Goal: Transaction & Acquisition: Purchase product/service

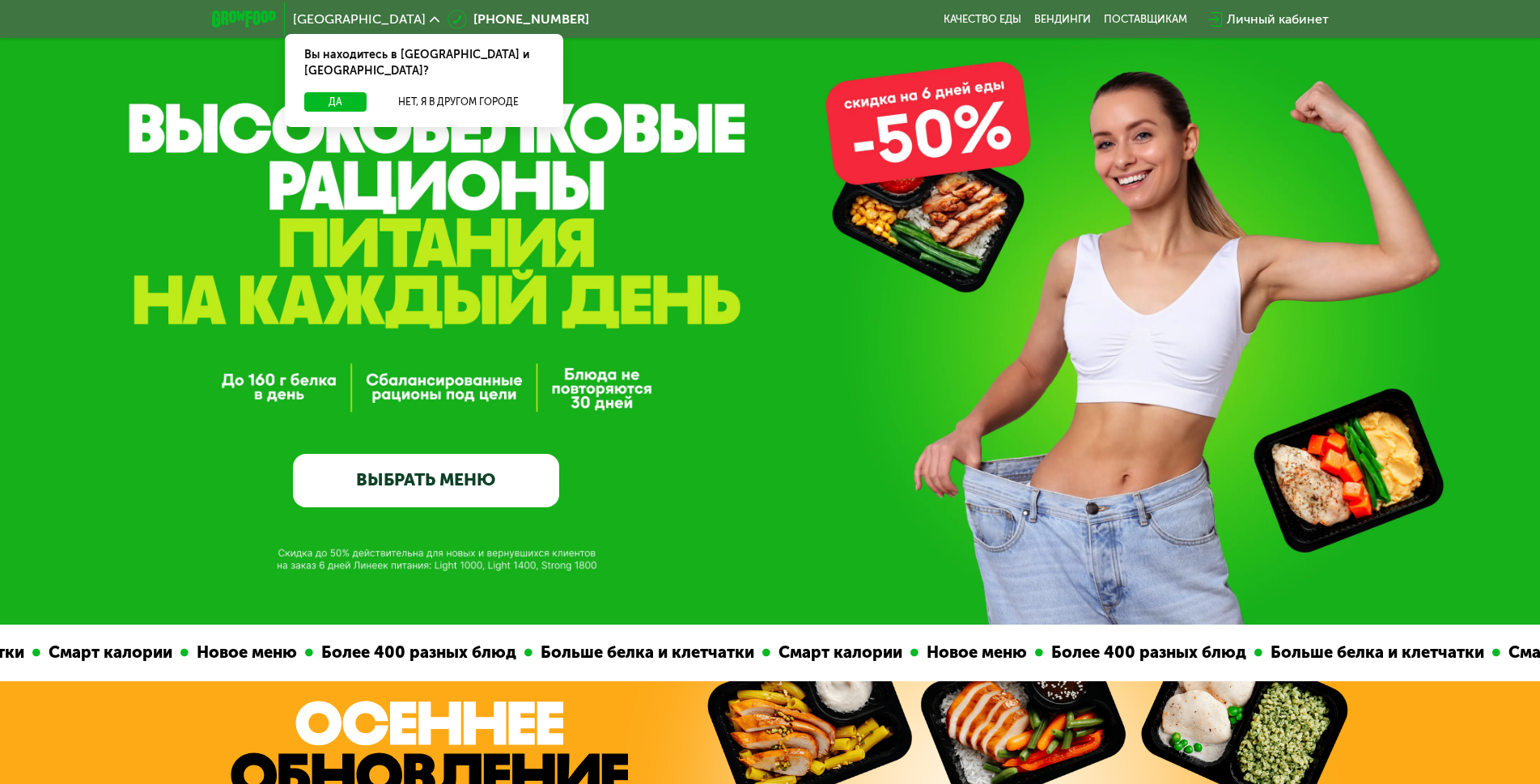
scroll to position [242, 0]
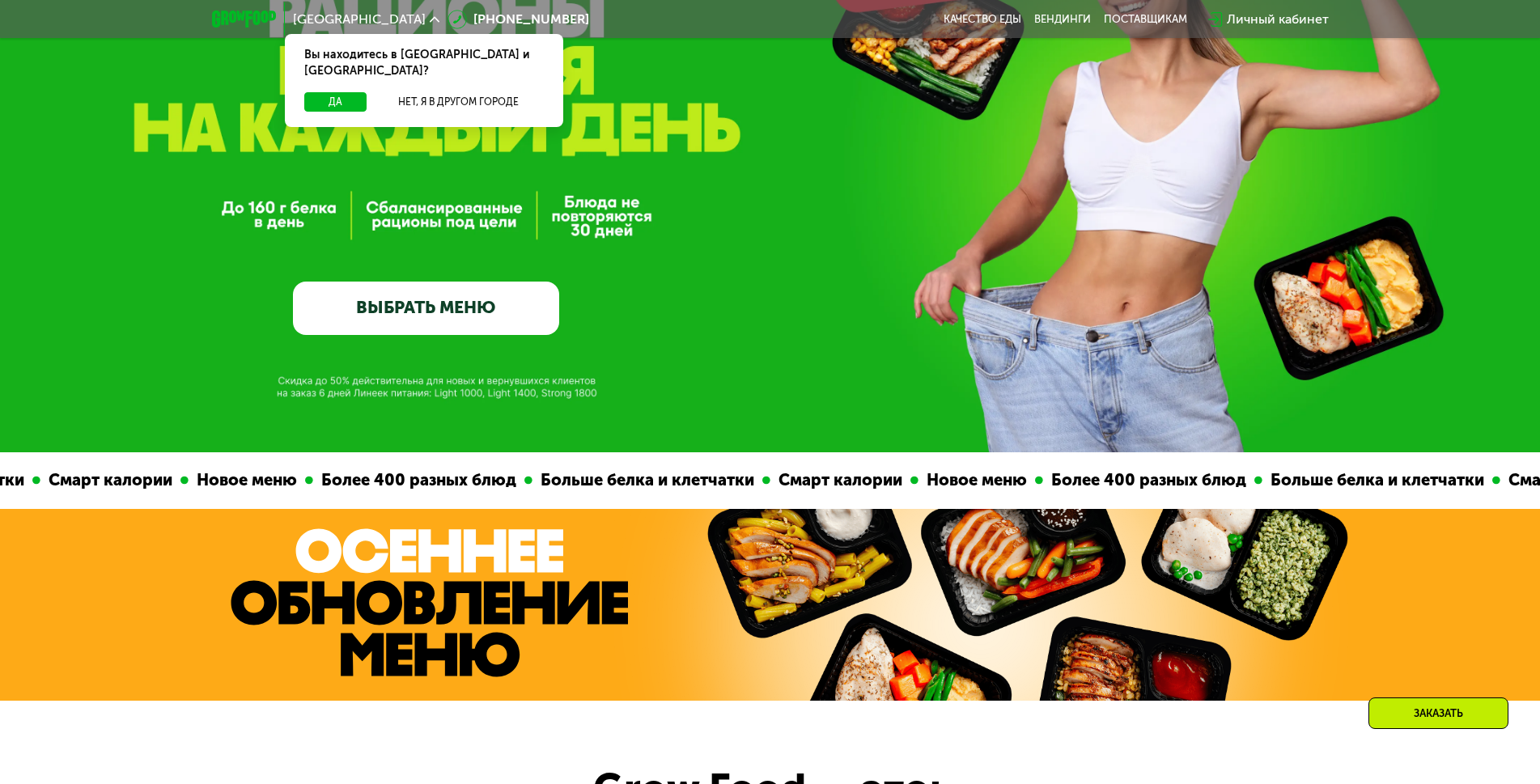
click at [523, 306] on link "ВЫБРАТЬ МЕНЮ" at bounding box center [426, 309] width 267 height 53
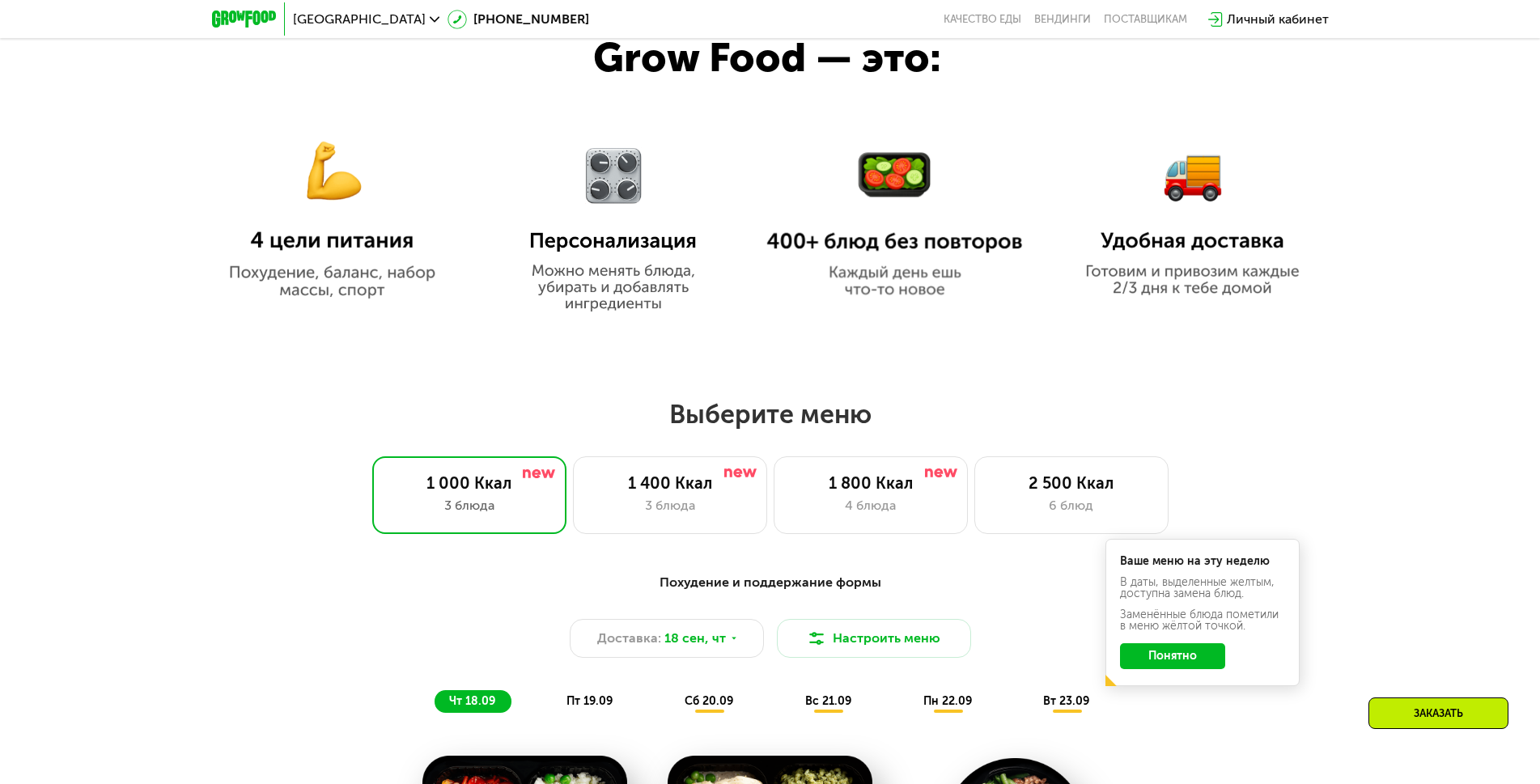
scroll to position [1339, 0]
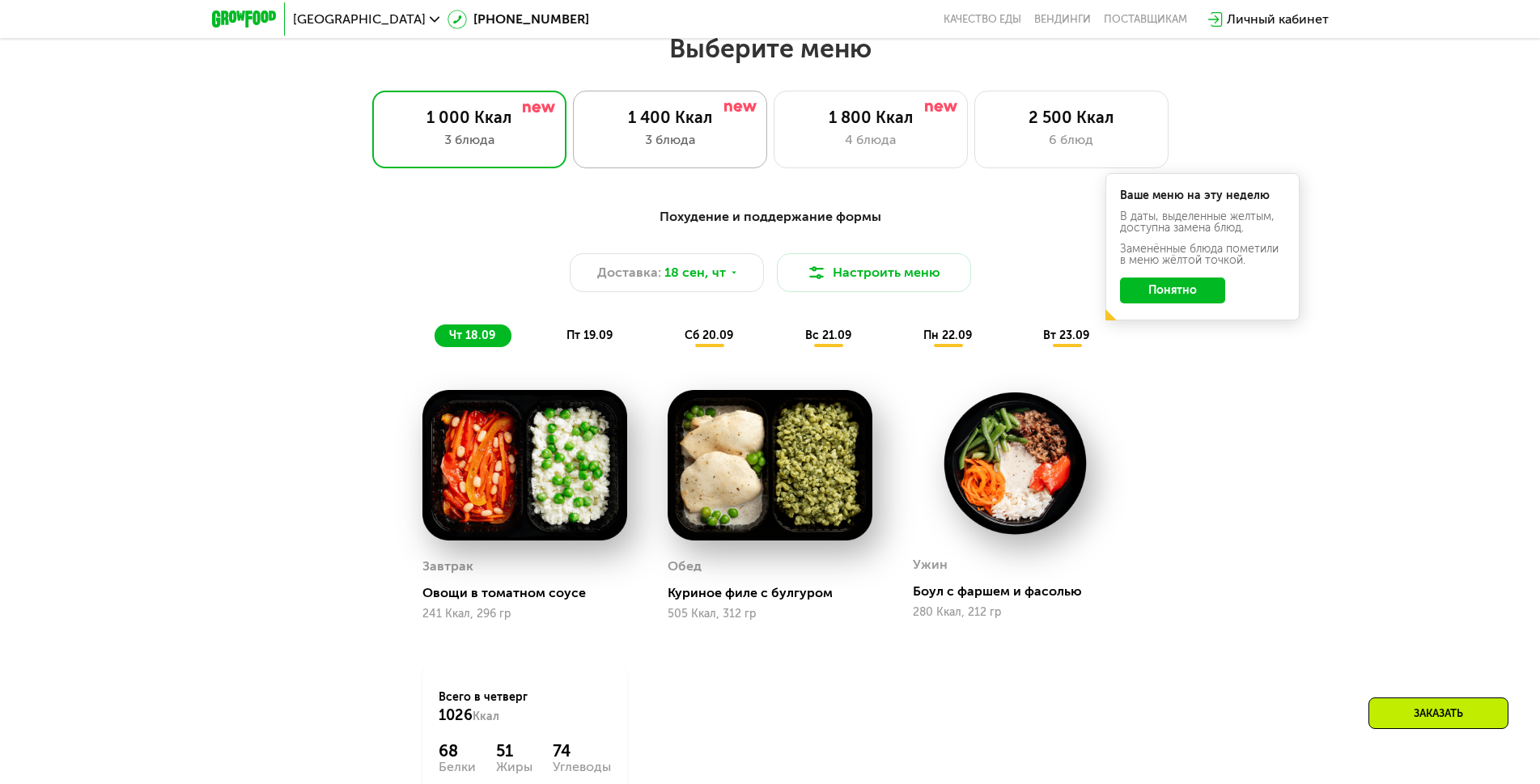
click at [737, 126] on div "1 400 Ккал" at bounding box center [670, 117] width 160 height 20
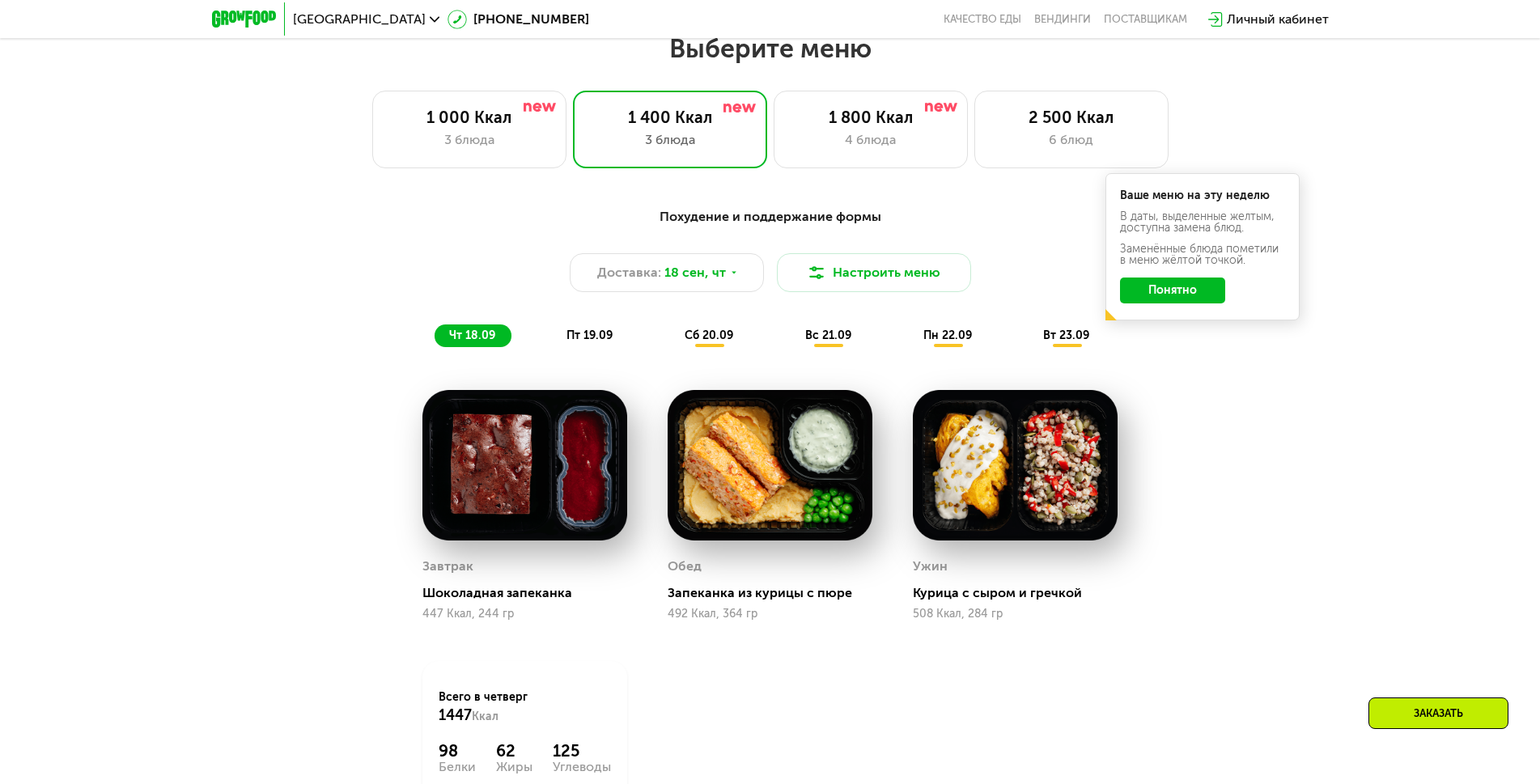
click at [1201, 303] on button "Понятно" at bounding box center [1173, 291] width 105 height 26
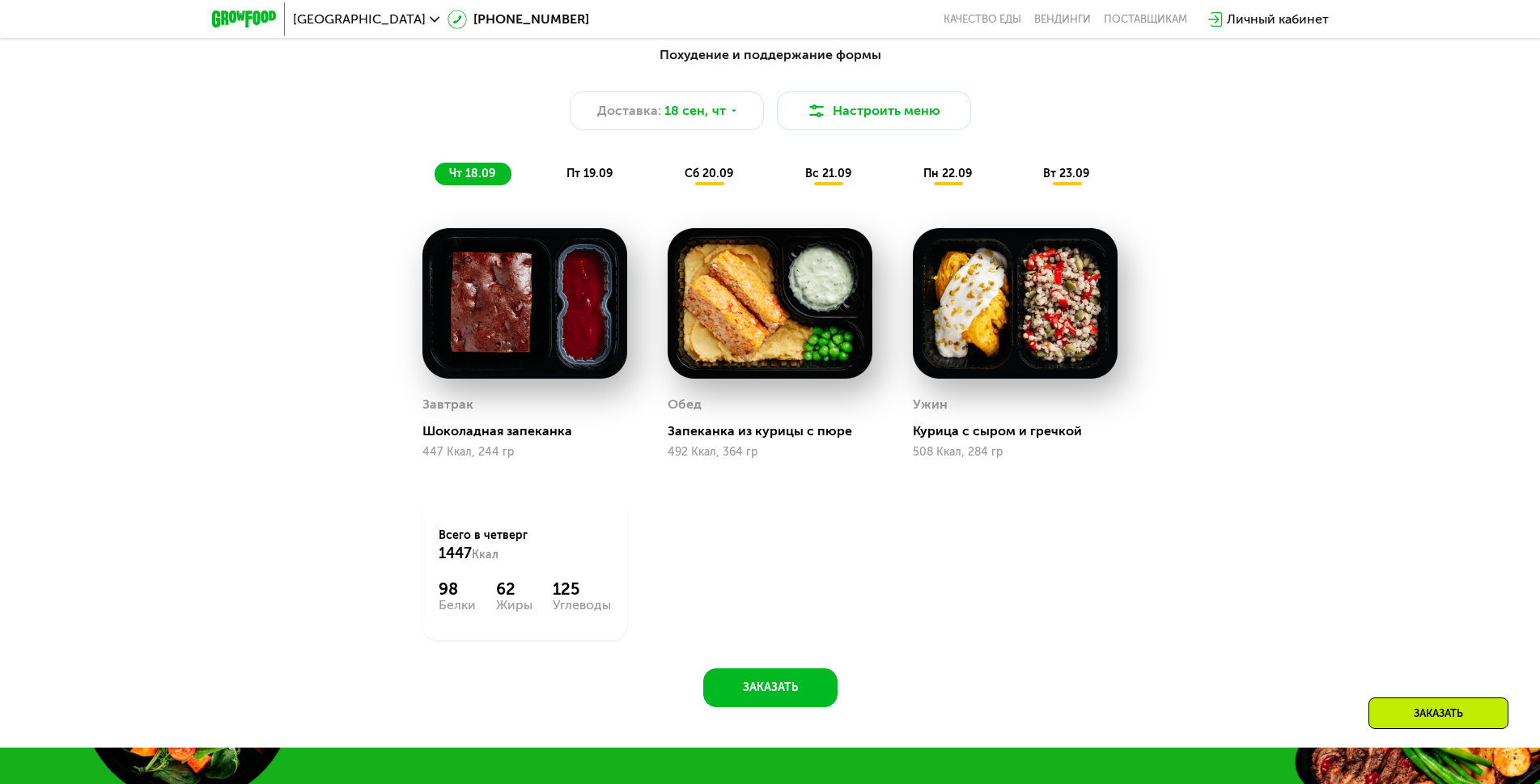
scroll to position [1420, 0]
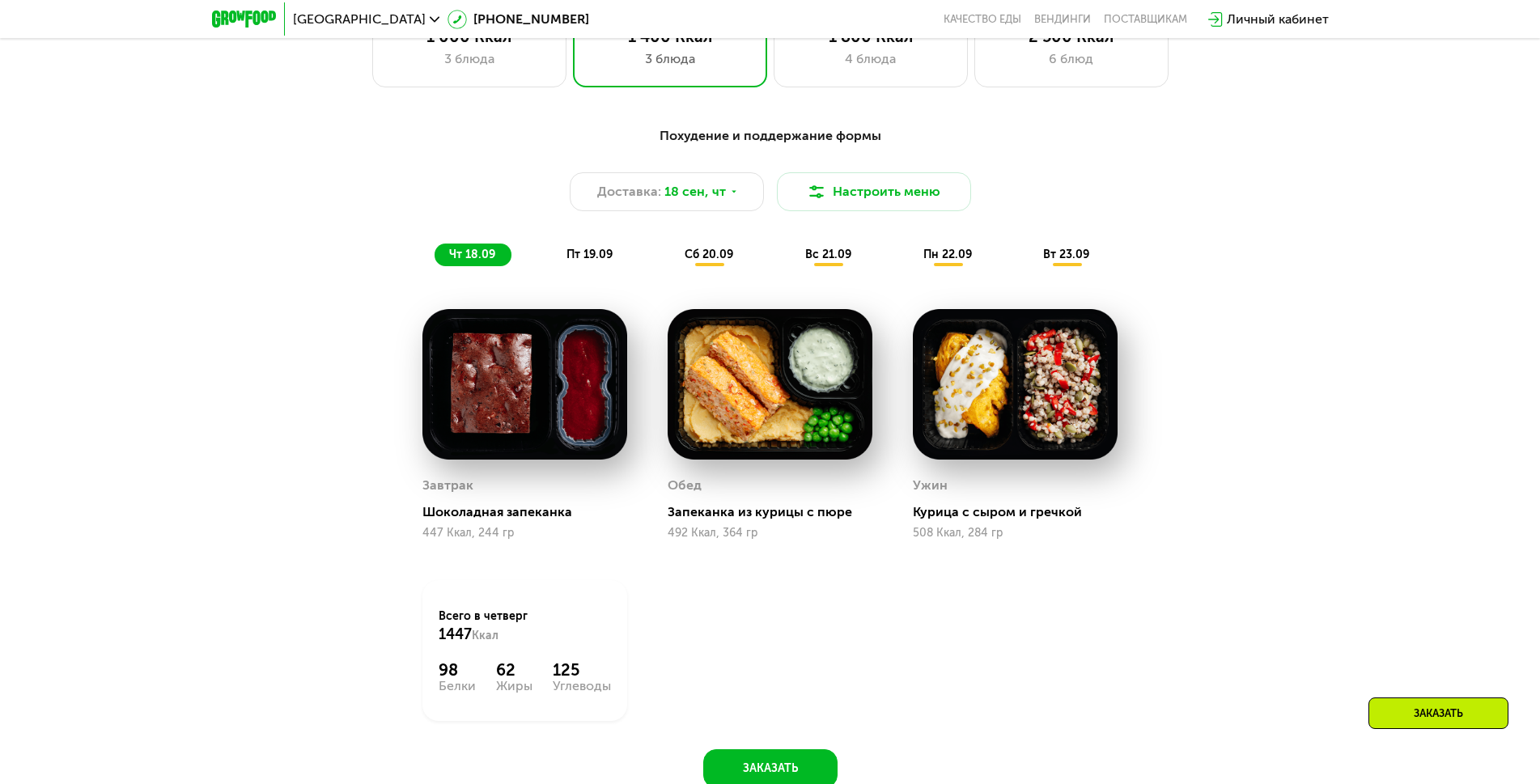
click at [579, 259] on span "пт 19.09" at bounding box center [590, 254] width 46 height 14
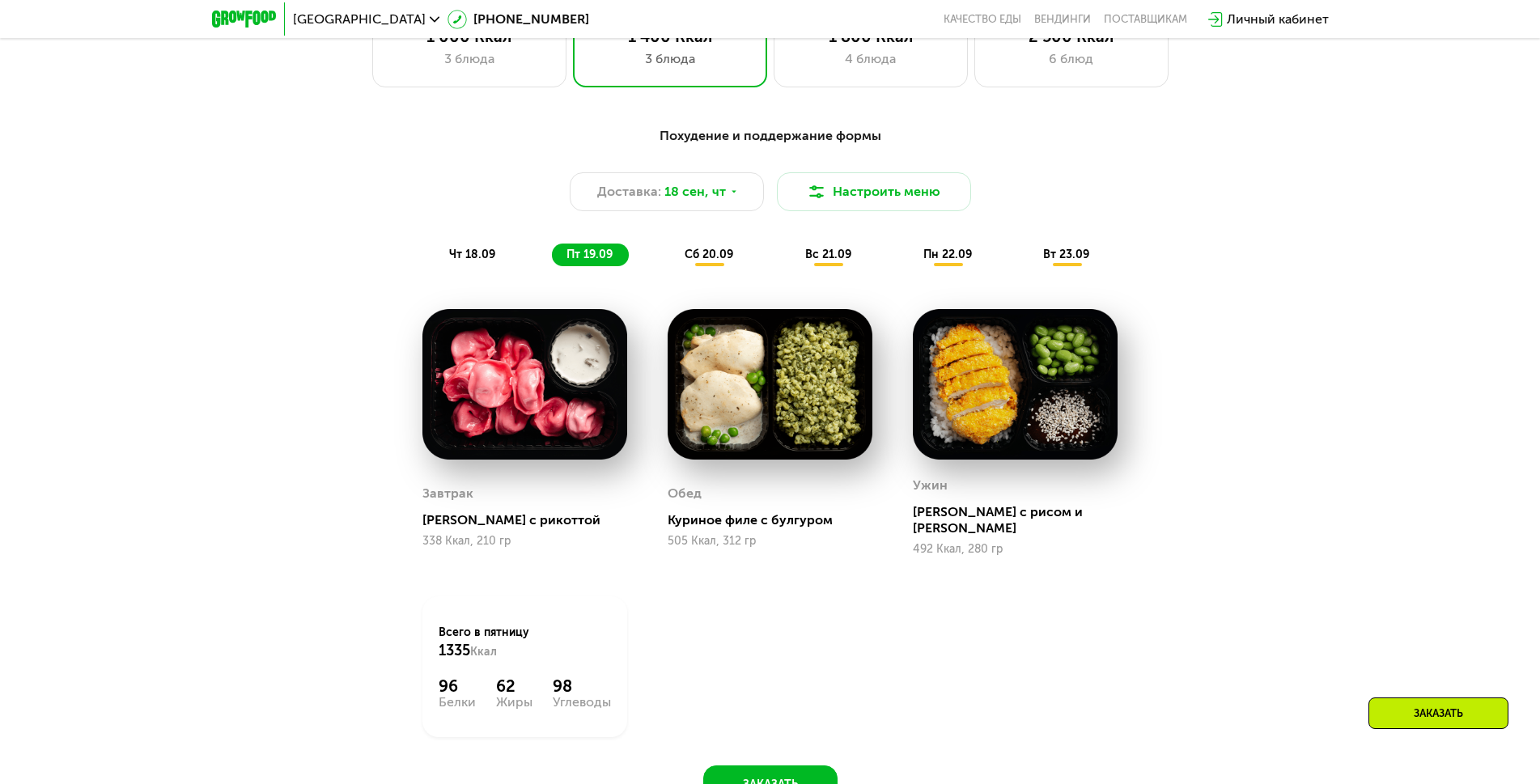
click at [701, 261] on span "сб 20.09" at bounding box center [709, 254] width 48 height 14
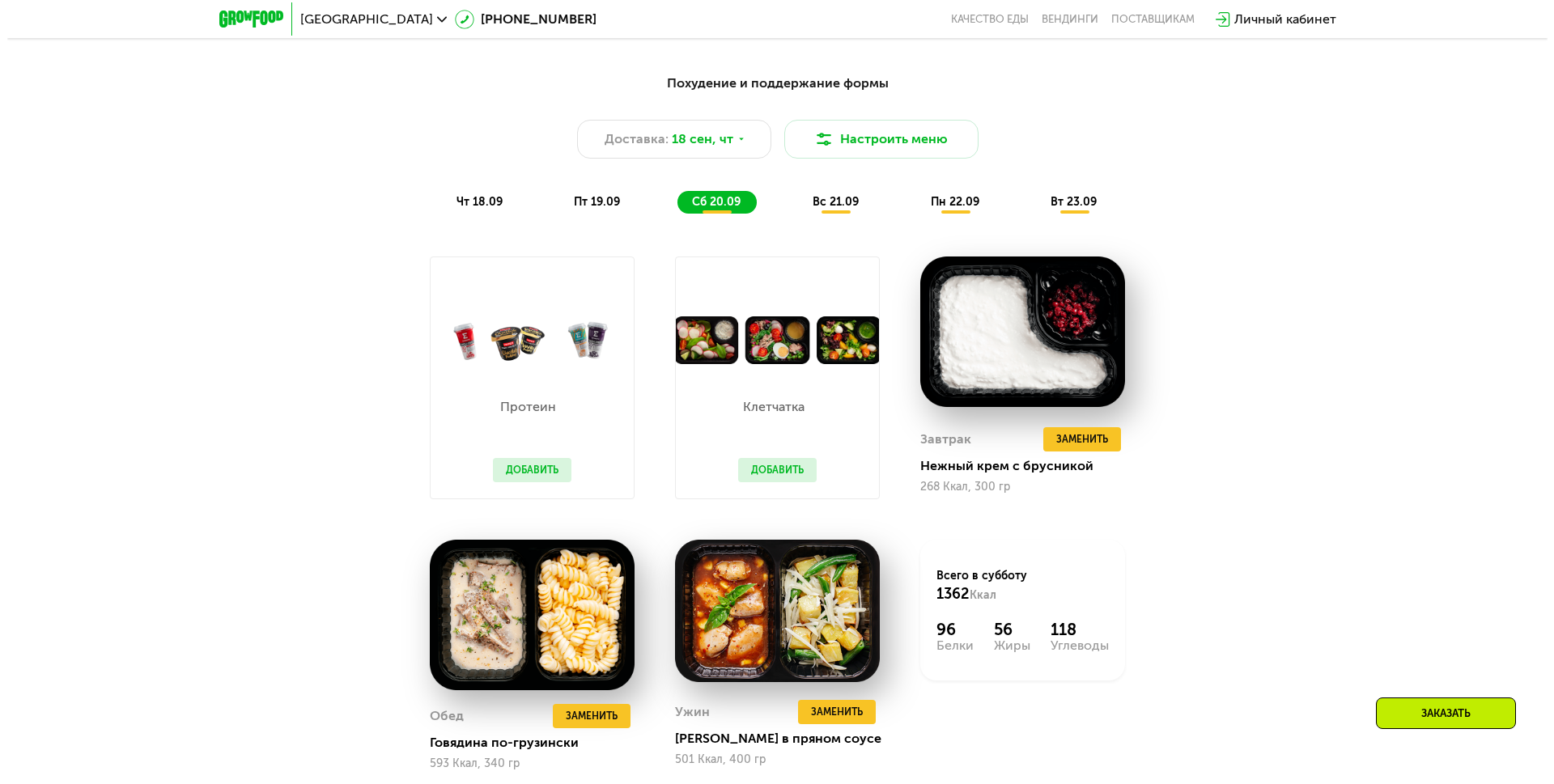
scroll to position [1501, 0]
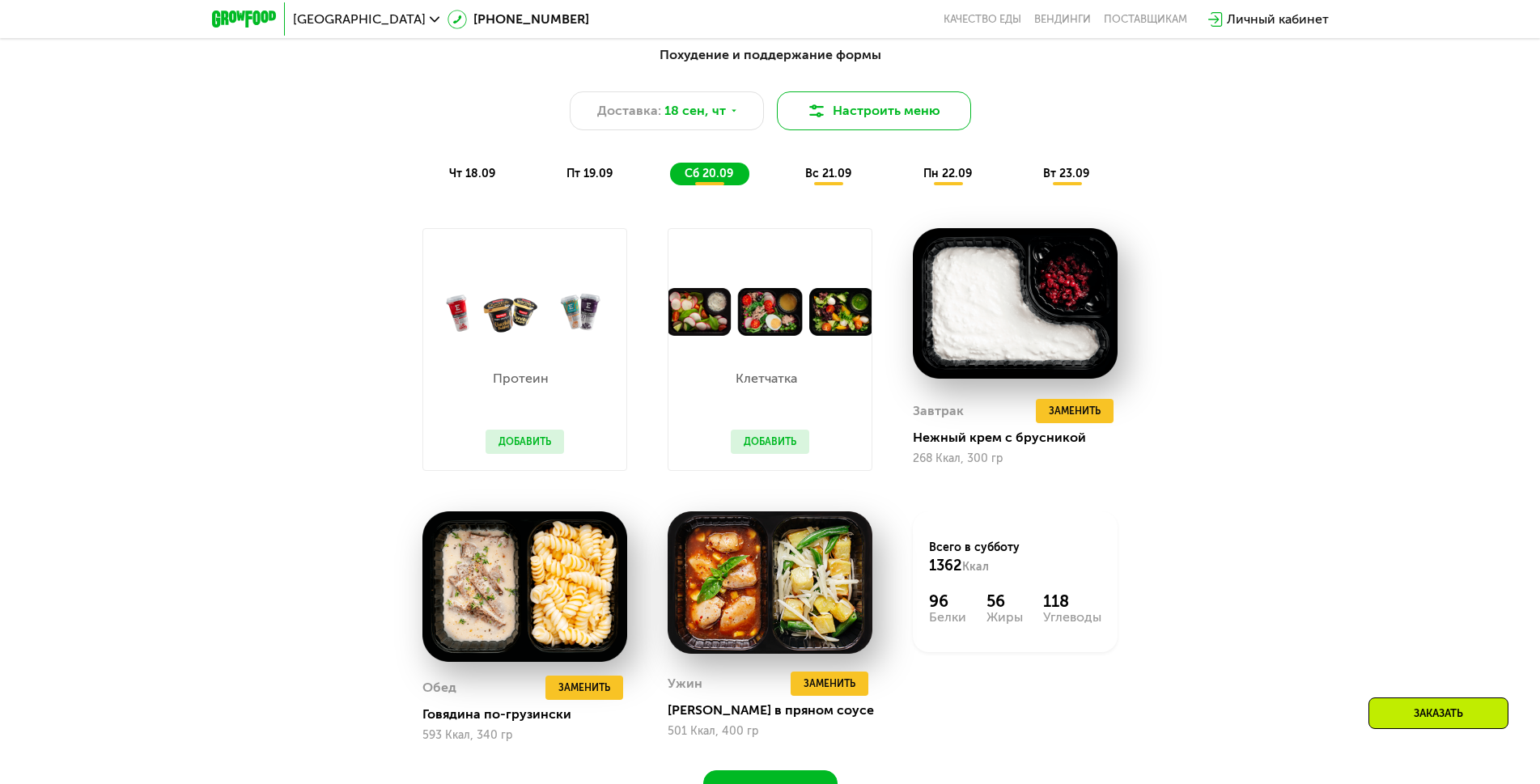
click at [872, 113] on button "Настроить меню" at bounding box center [874, 110] width 194 height 39
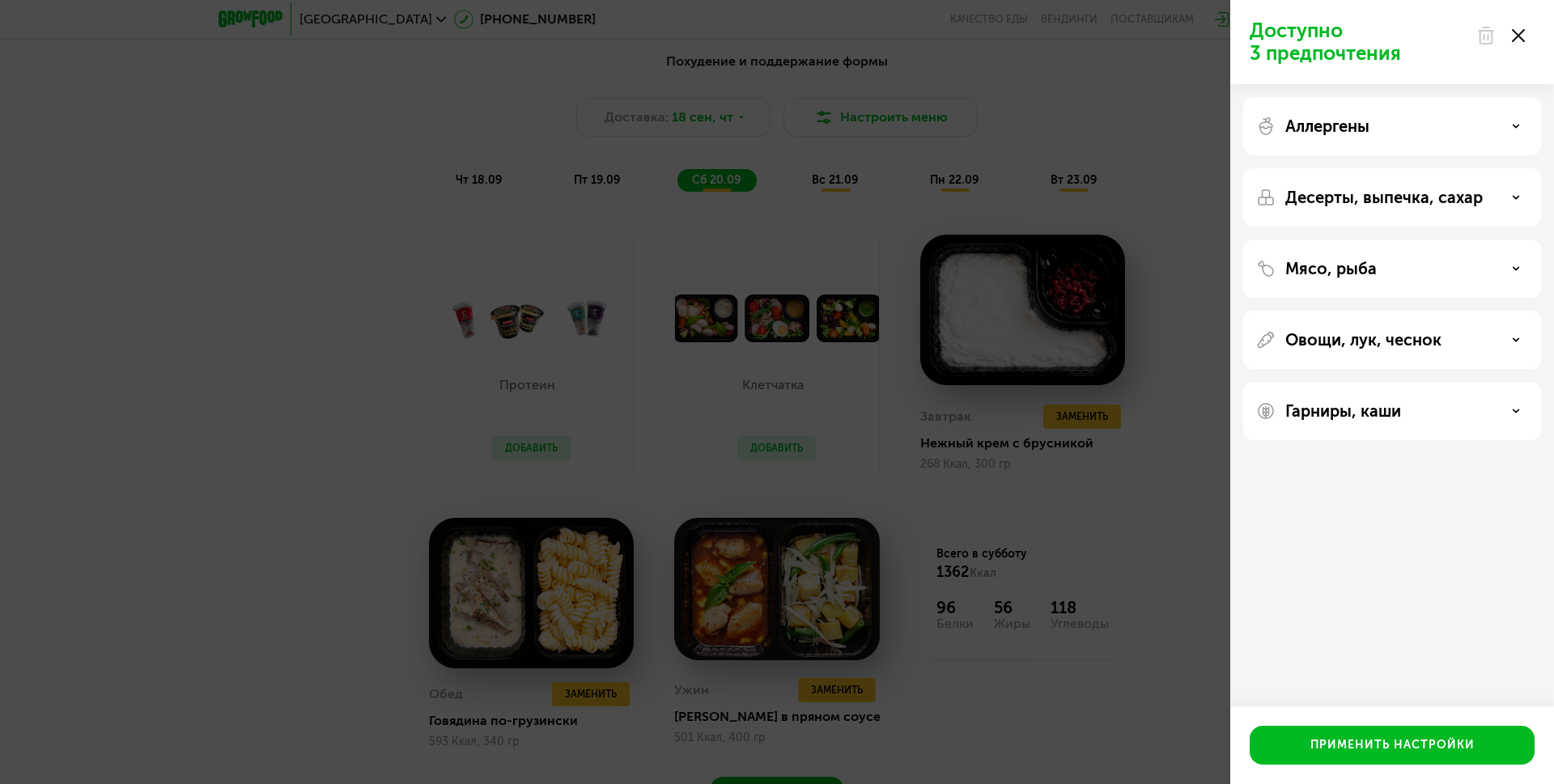
click at [1448, 205] on p "Десерты, выпечка, сахар" at bounding box center [1385, 197] width 198 height 20
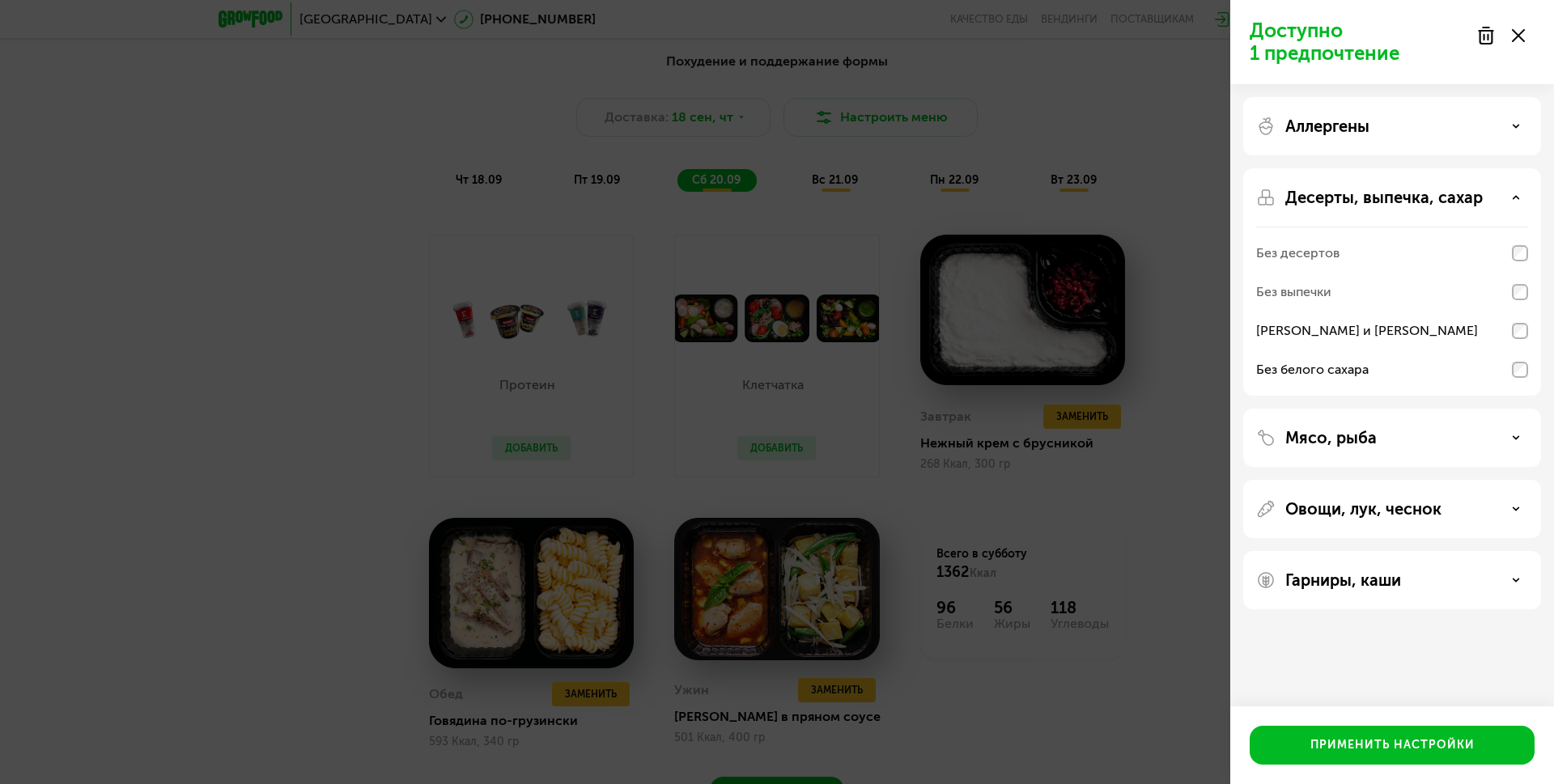
click at [1504, 427] on div "Мясо, рыба" at bounding box center [1392, 438] width 298 height 58
click at [1502, 436] on div "Мясо, рыба" at bounding box center [1392, 438] width 272 height 20
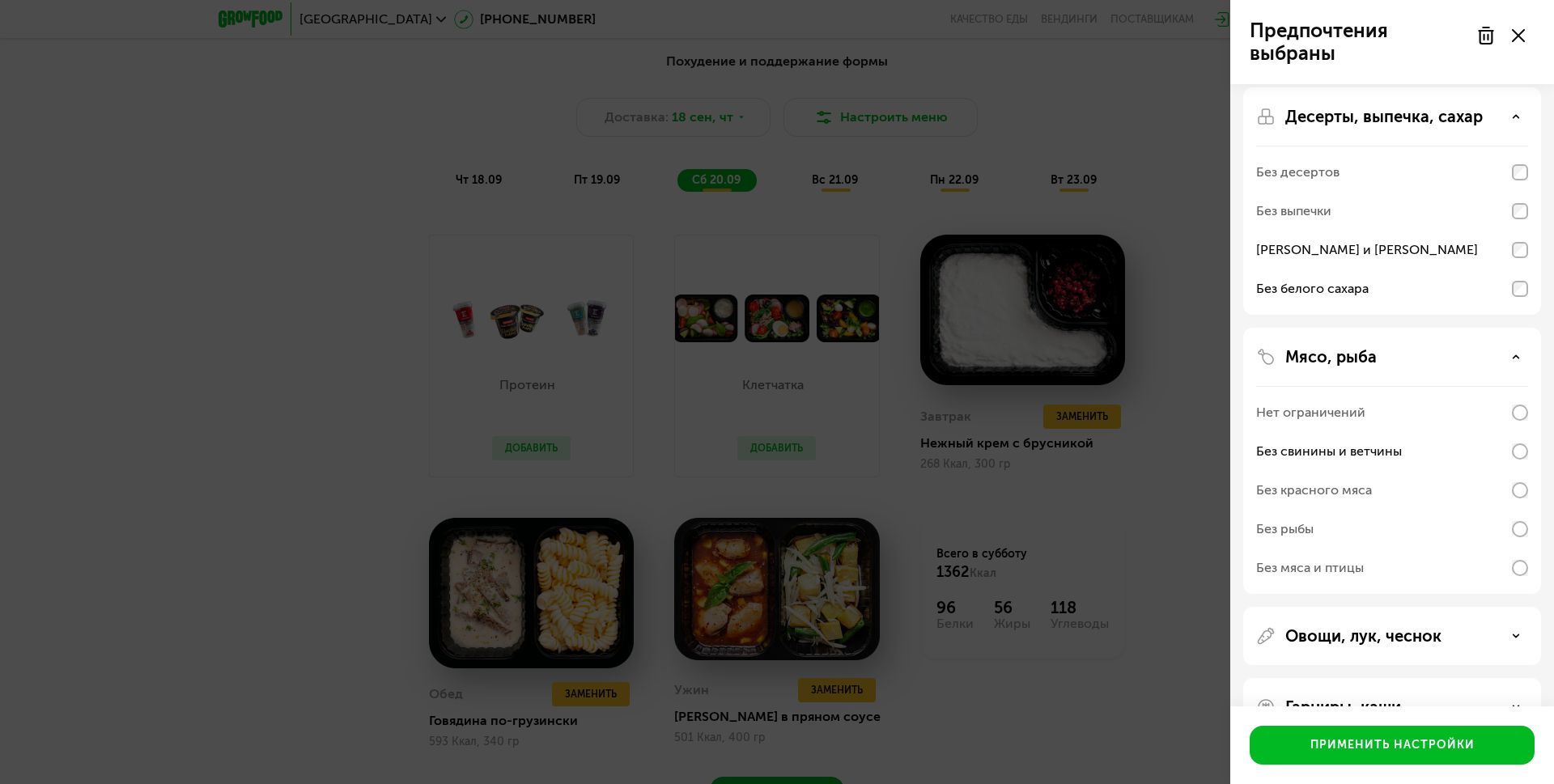
scroll to position [127, 0]
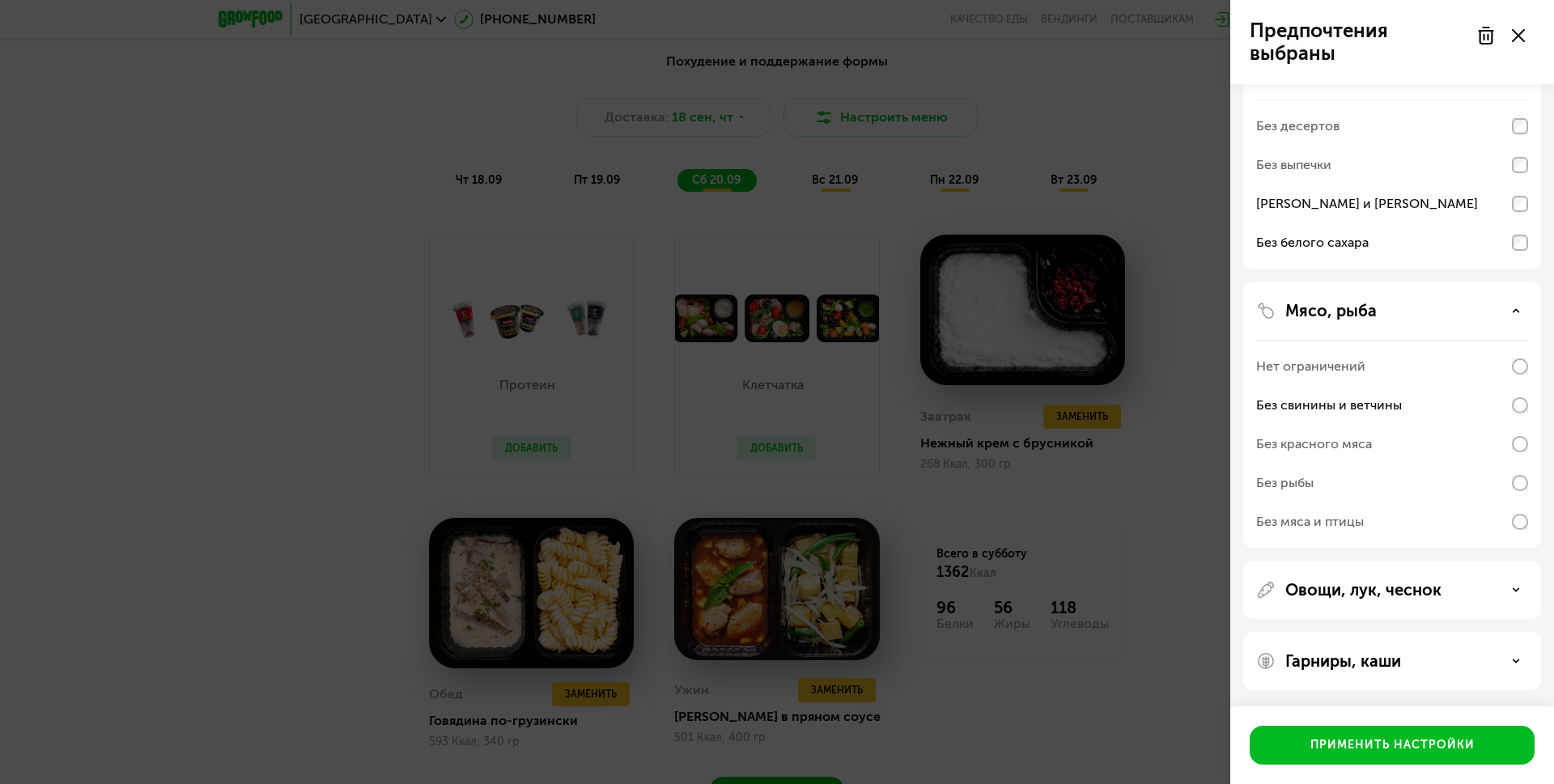
click at [1498, 590] on div "Овощи, лук, чеснок" at bounding box center [1392, 590] width 272 height 20
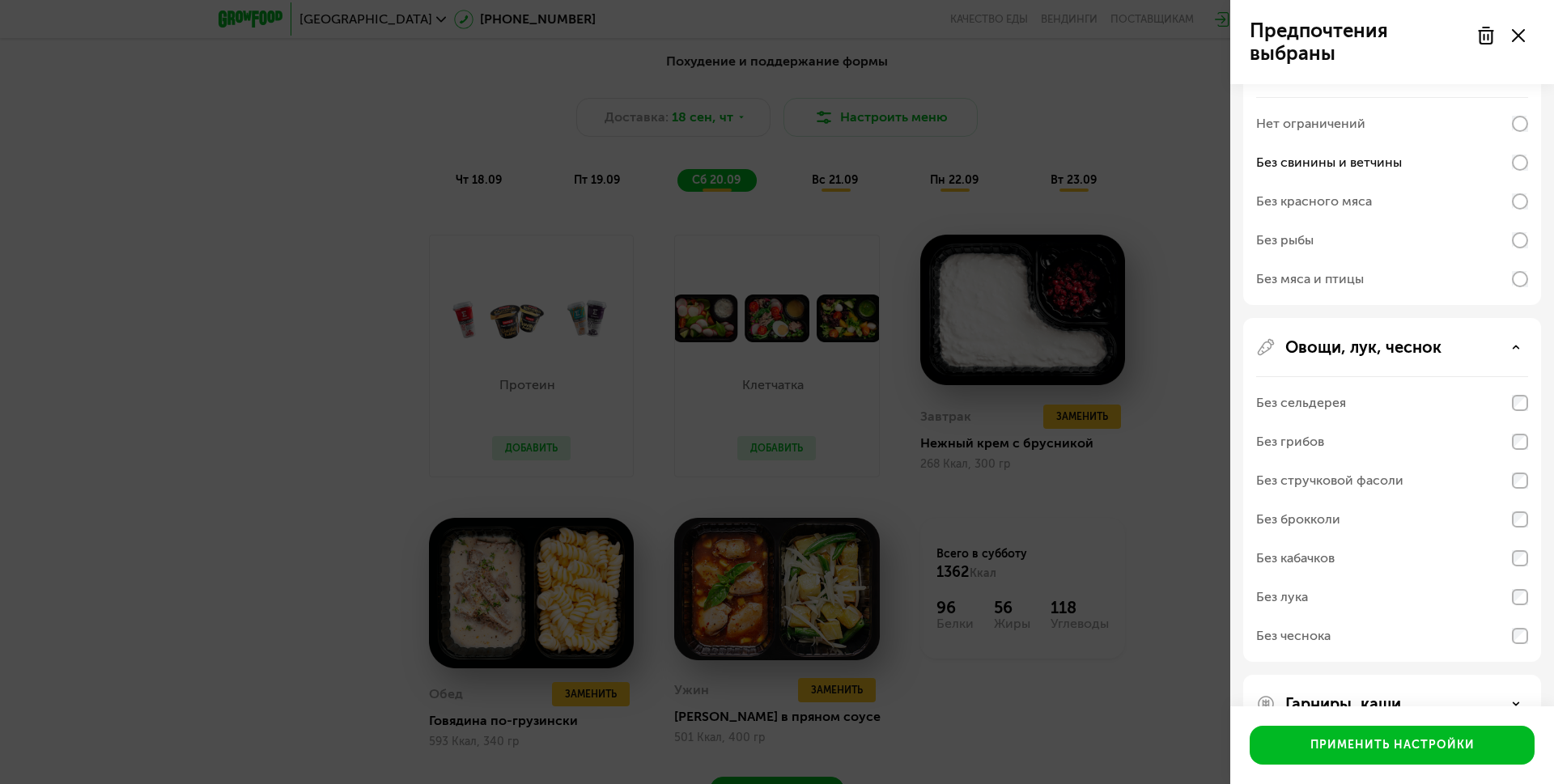
scroll to position [413, 0]
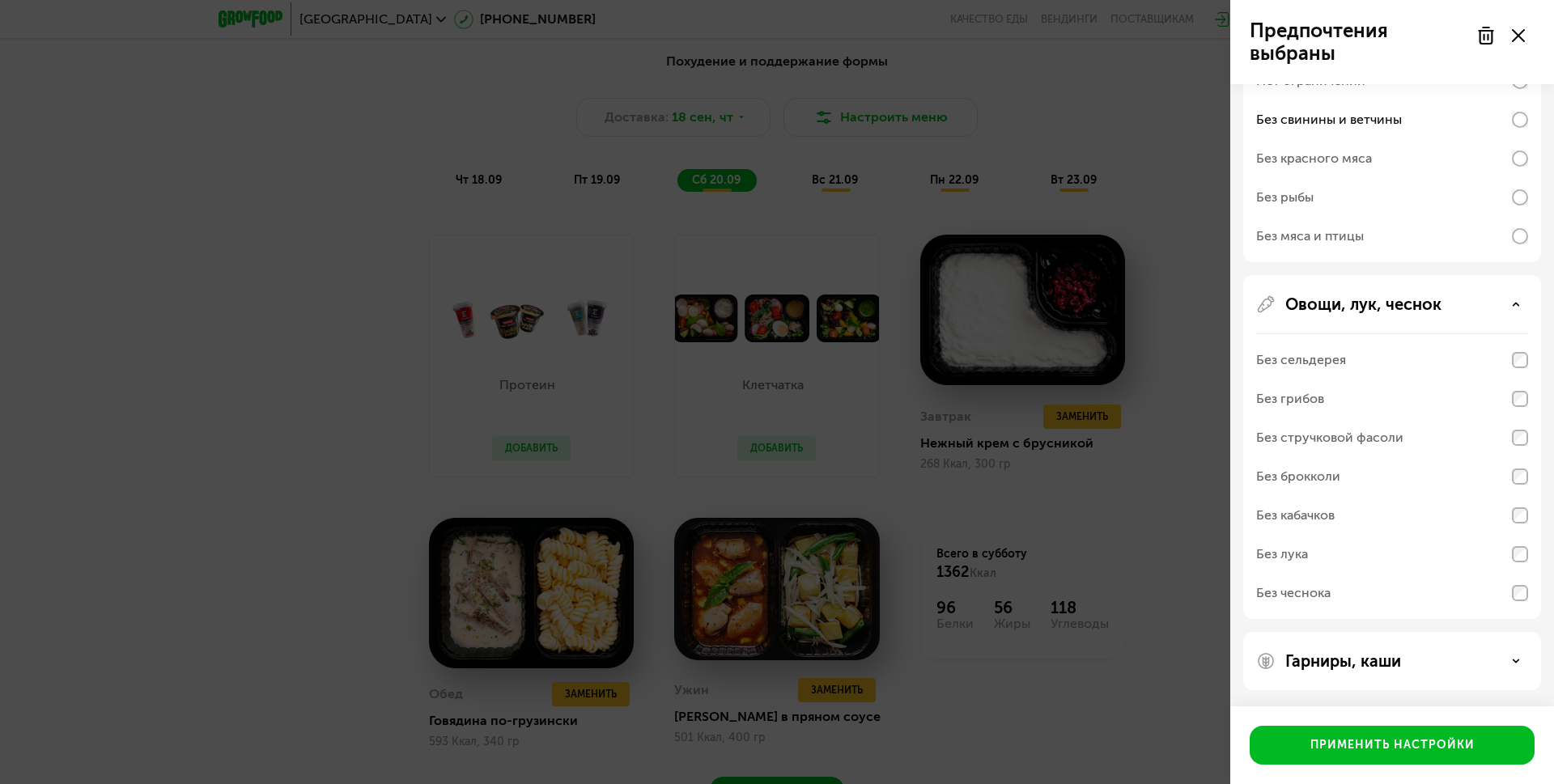
click at [1426, 671] on div "Гарниры, каши" at bounding box center [1392, 661] width 298 height 58
click at [1428, 662] on div "Гарниры, каши" at bounding box center [1392, 661] width 272 height 20
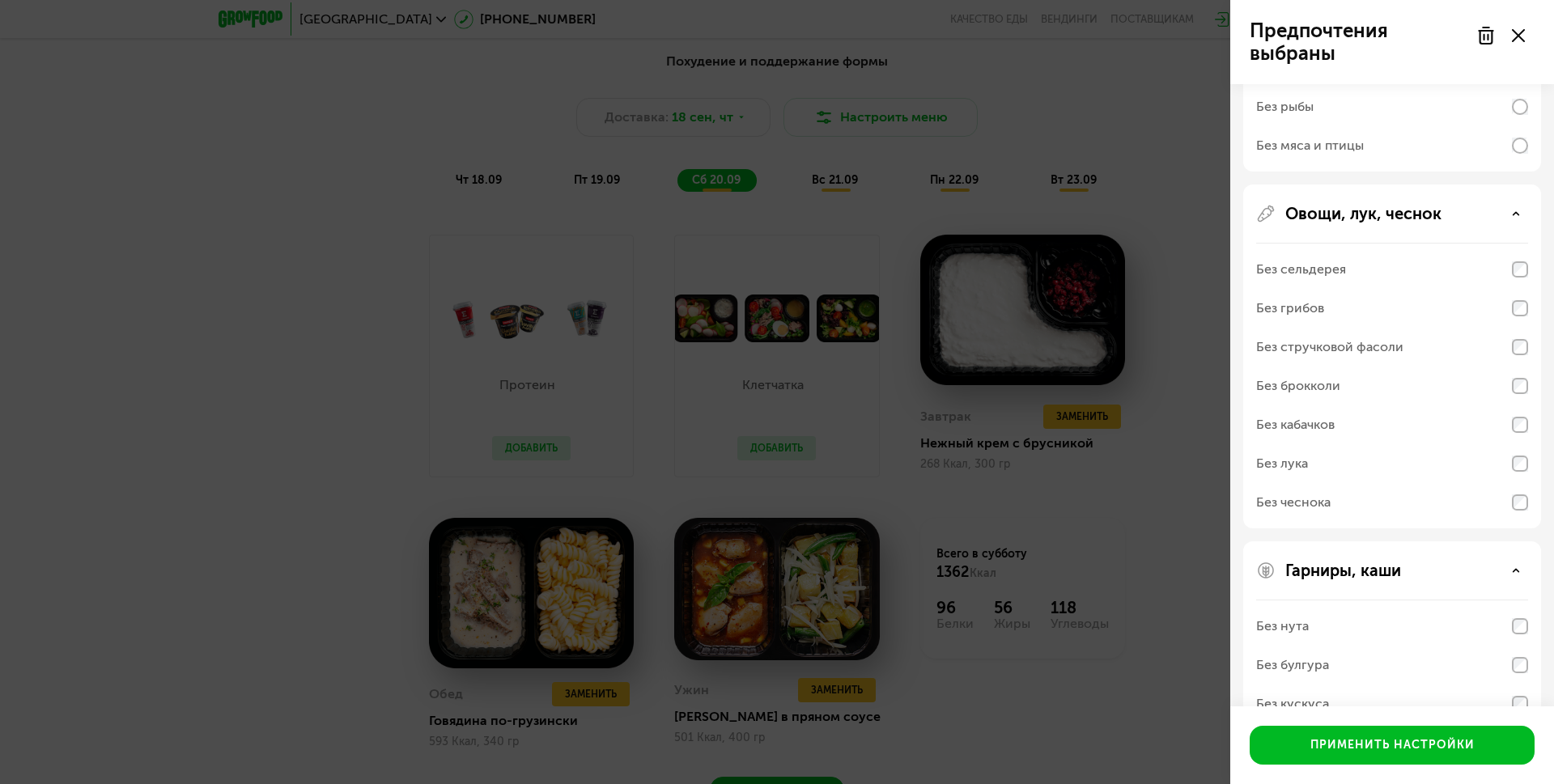
scroll to position [621, 0]
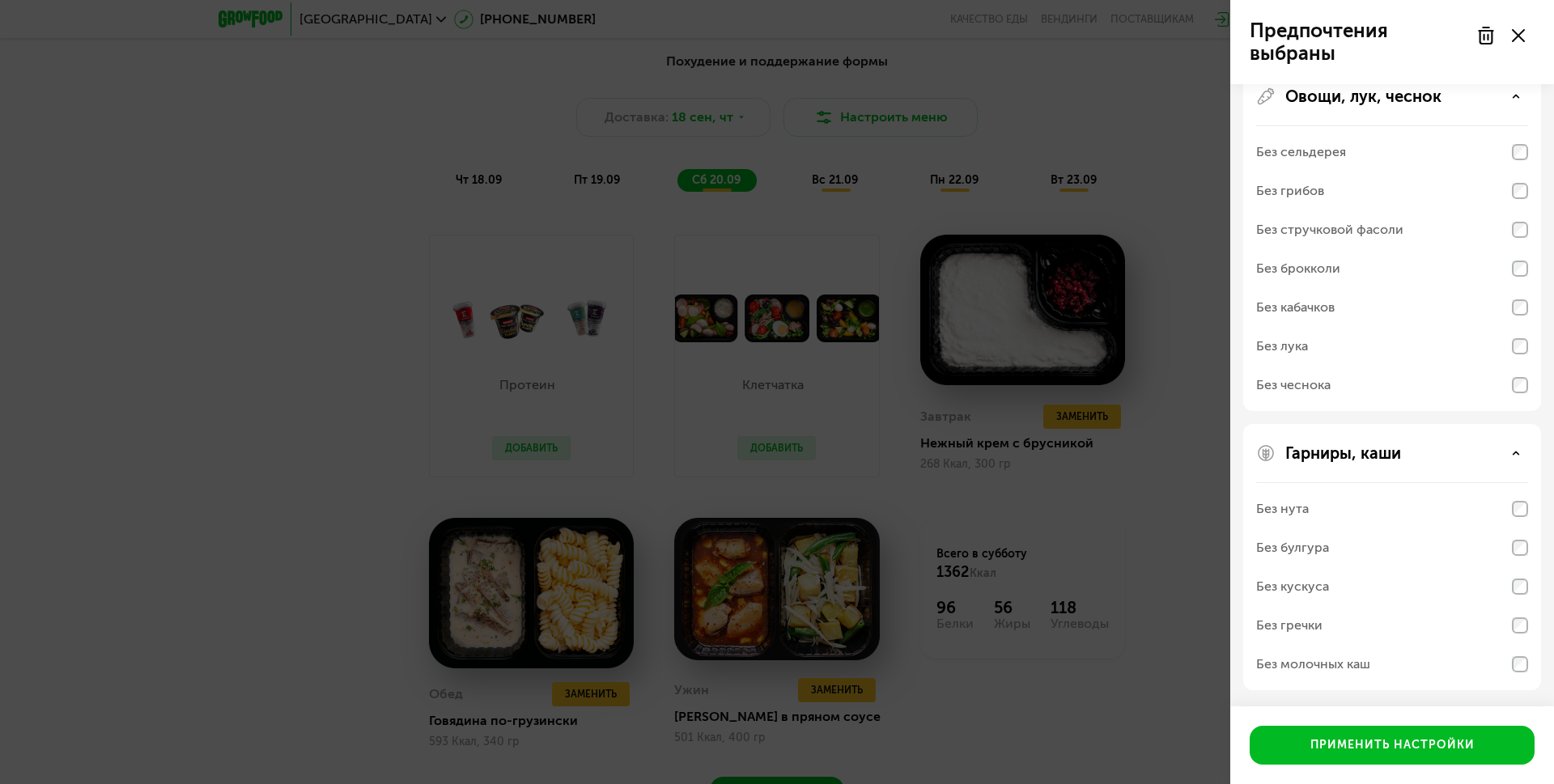
click at [1497, 664] on div "Без молочных каш" at bounding box center [1392, 664] width 272 height 39
click at [1391, 666] on div "Без молочных каш" at bounding box center [1392, 664] width 272 height 39
